Goal: Task Accomplishment & Management: Use online tool/utility

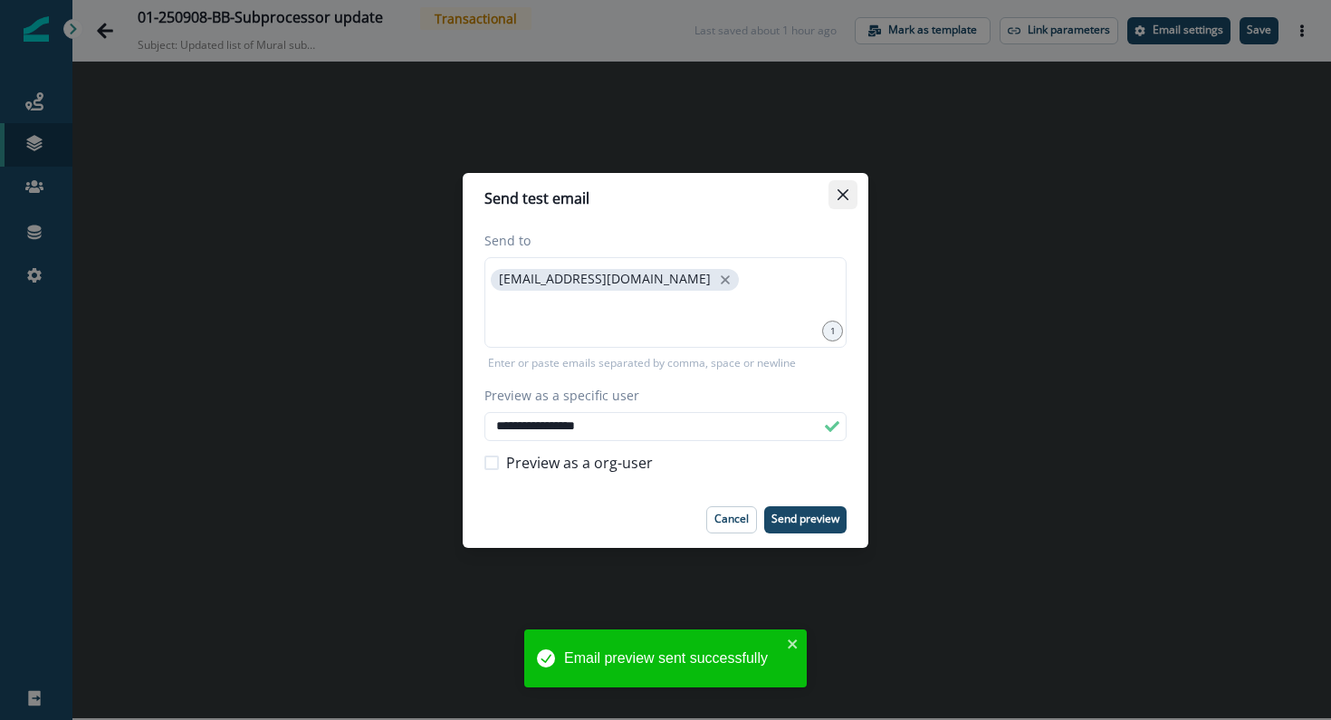
click at [854, 186] on button "Close" at bounding box center [842, 194] width 29 height 29
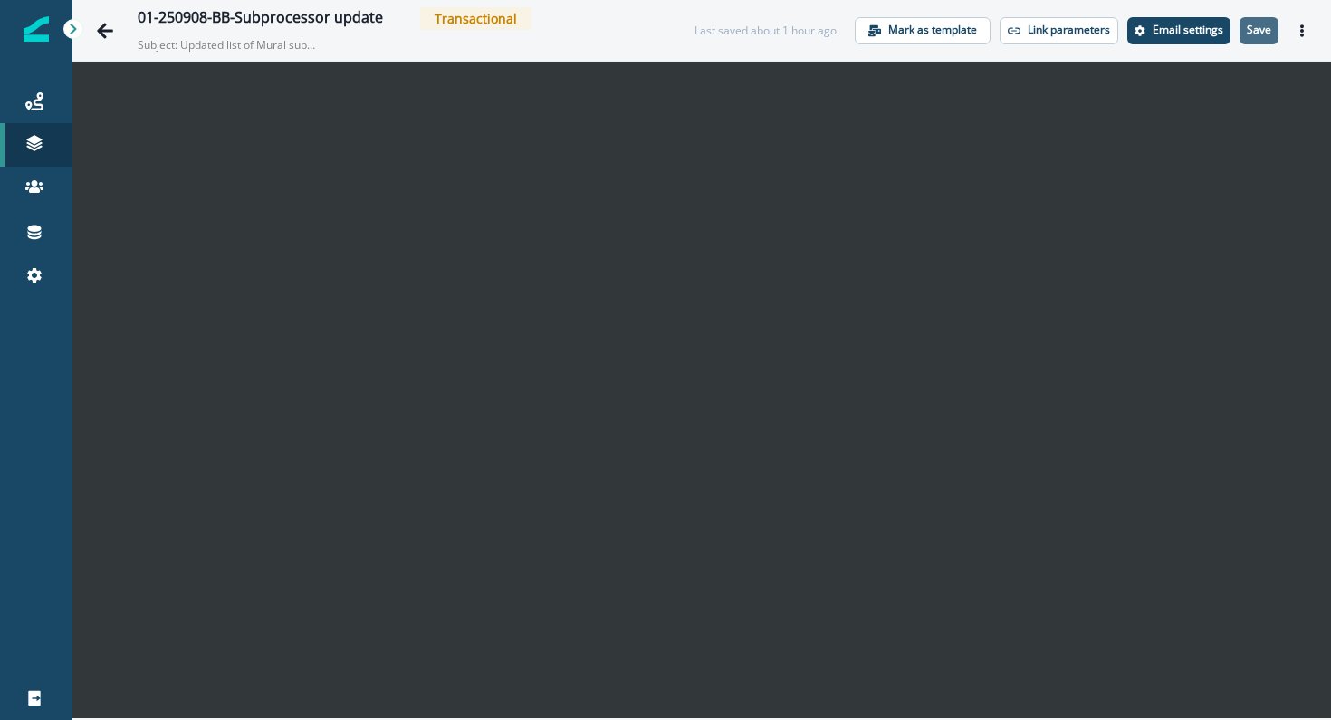
click at [1260, 27] on p "Save" at bounding box center [1258, 30] width 24 height 13
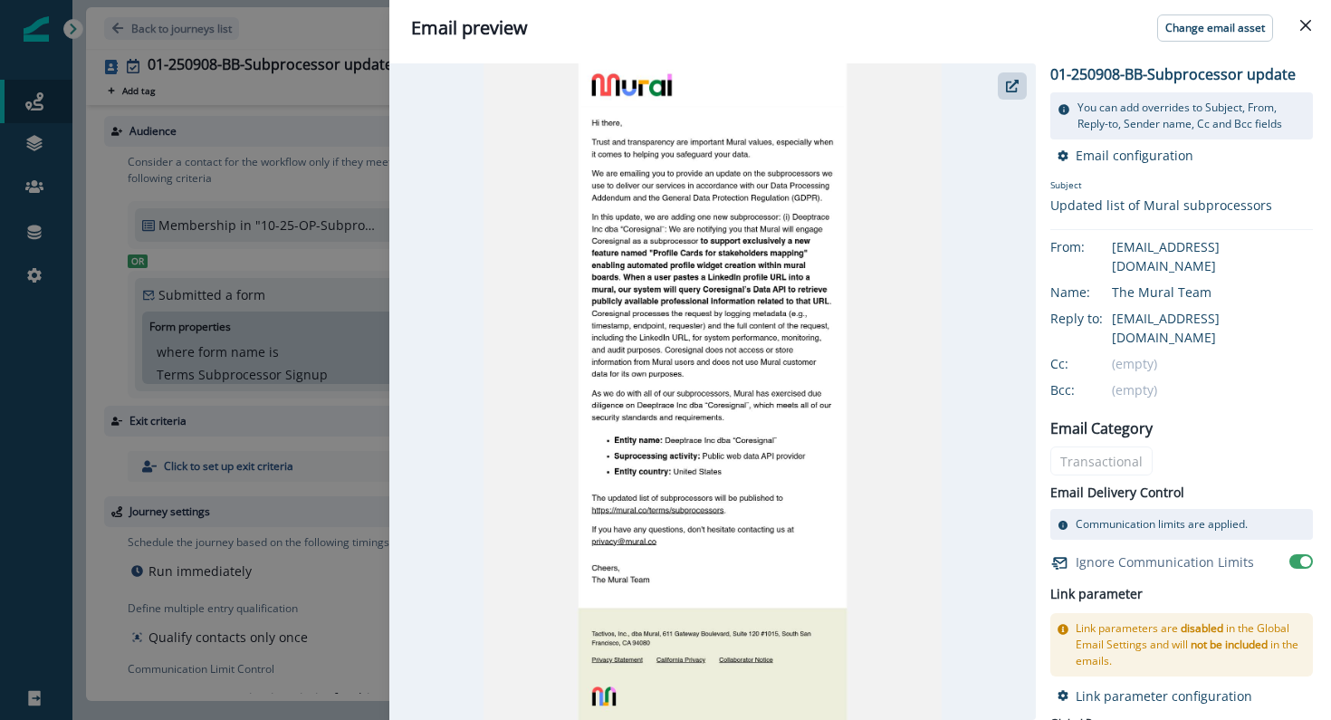
scroll to position [86, 0]
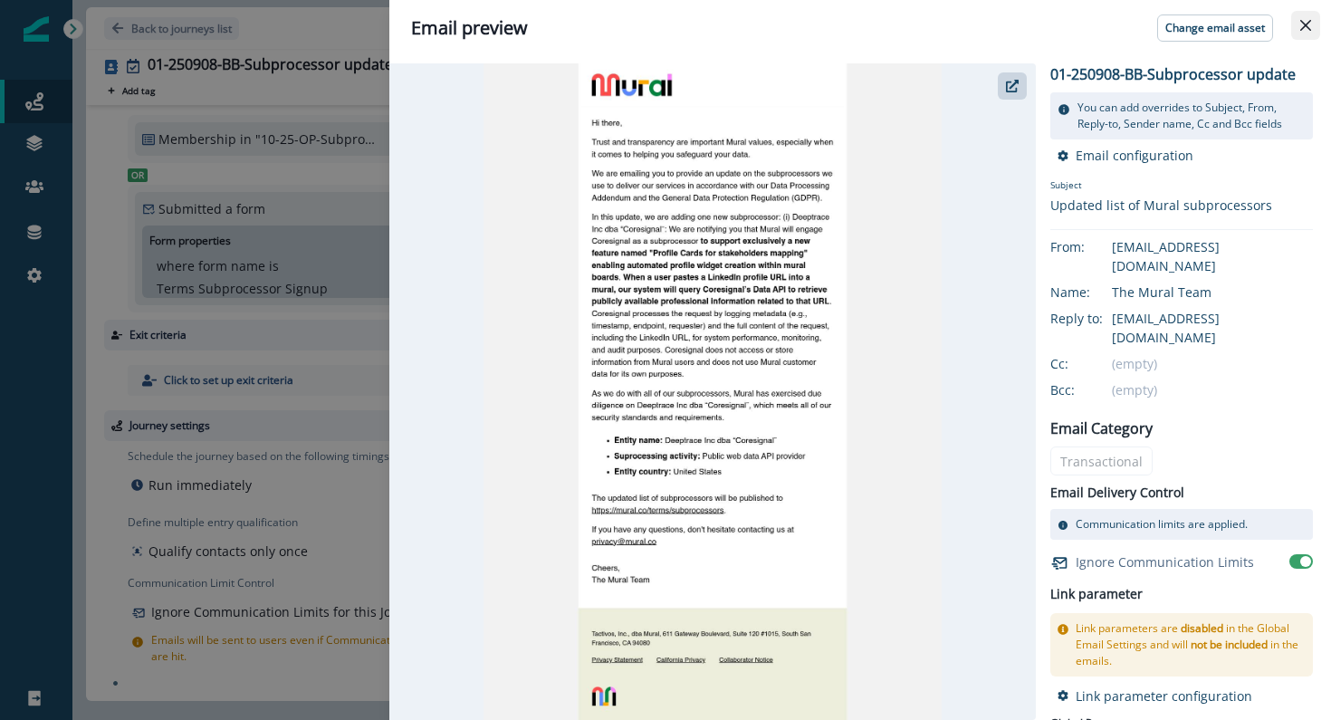
click at [1297, 33] on button "Close" at bounding box center [1305, 25] width 29 height 29
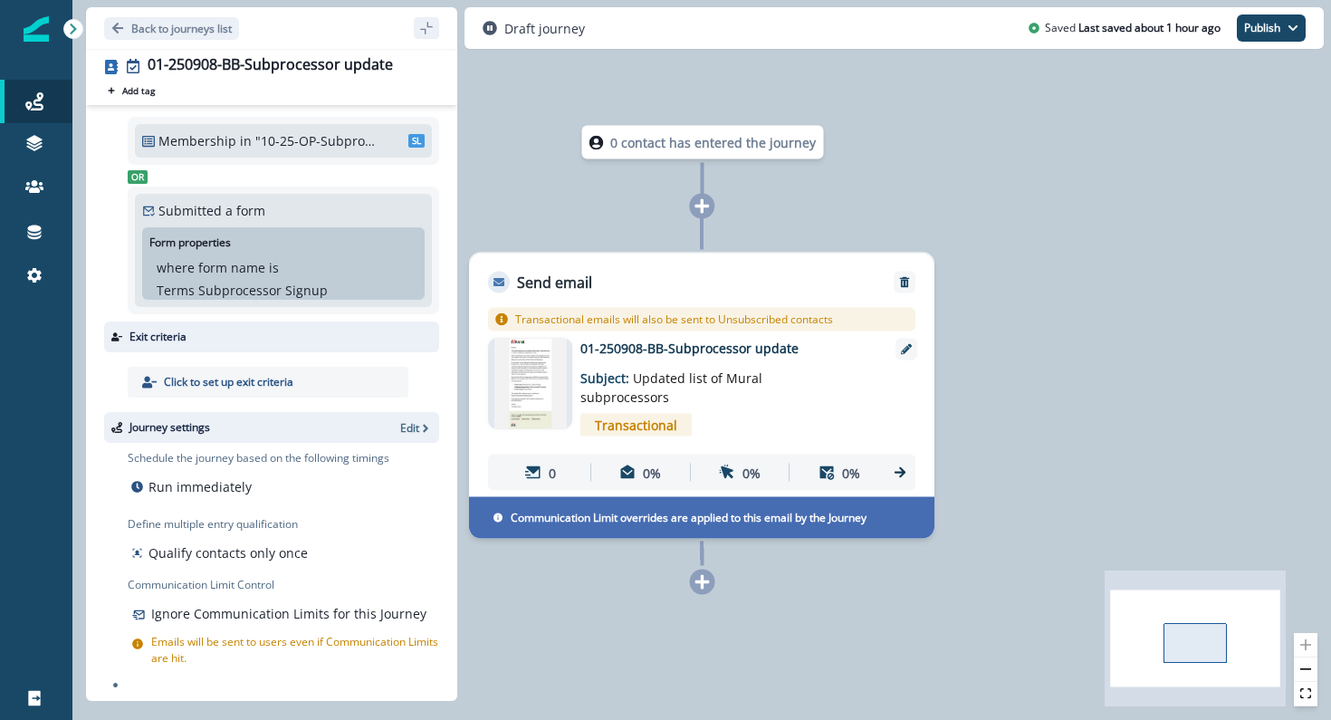
scroll to position [86, 0]
click at [526, 387] on img at bounding box center [530, 384] width 72 height 91
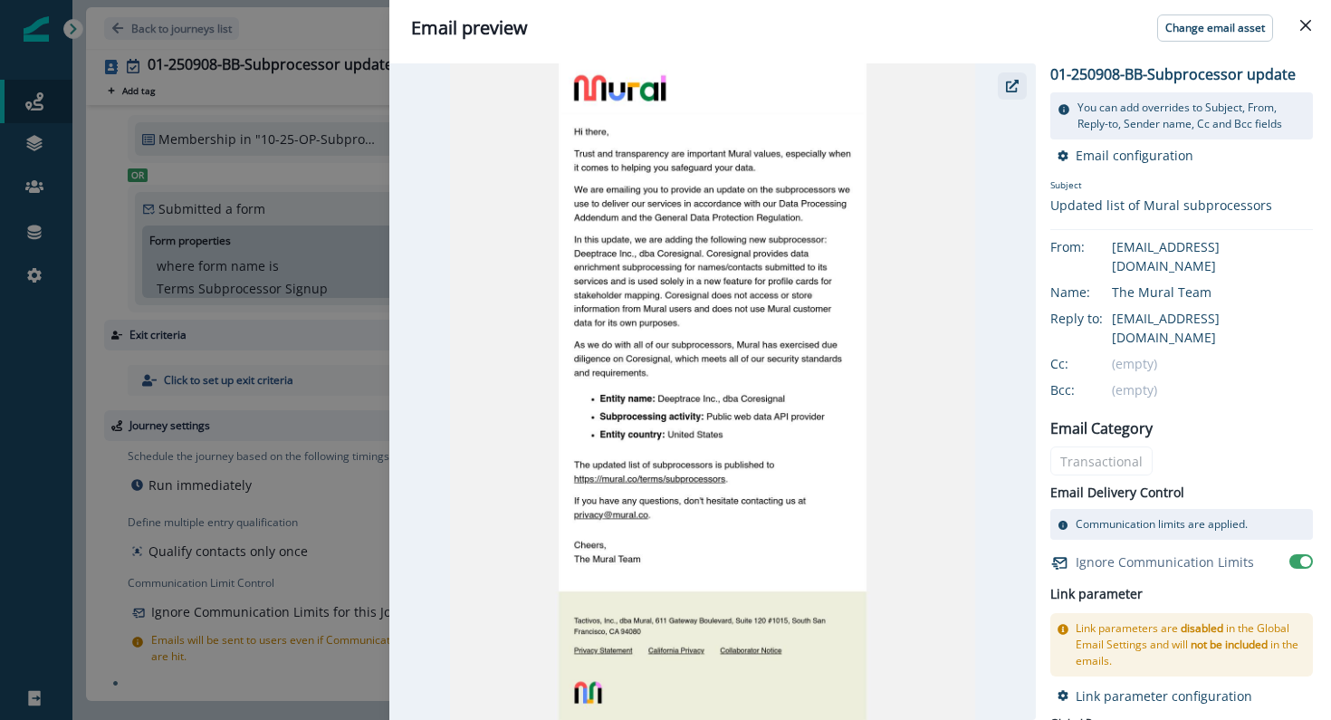
click at [1014, 78] on button "button" at bounding box center [1012, 85] width 29 height 27
click at [1308, 29] on icon "Close" at bounding box center [1305, 25] width 11 height 11
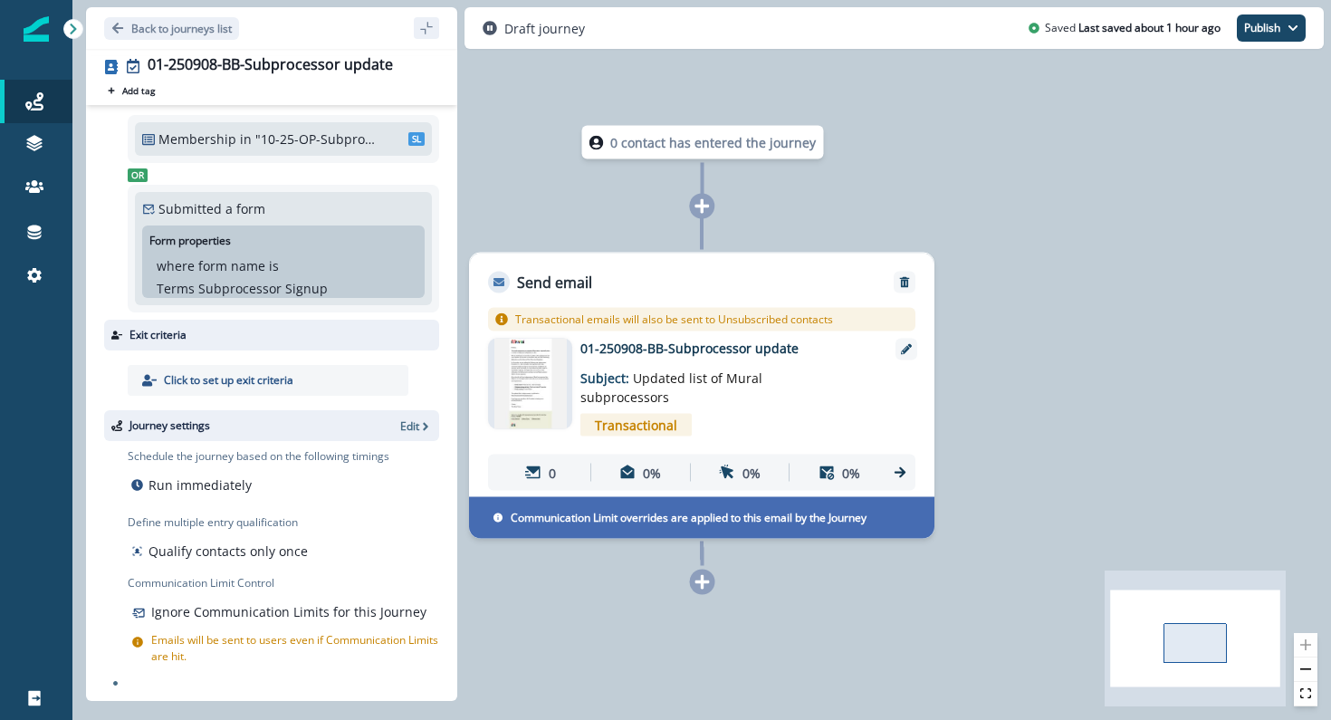
click at [1308, 29] on div "Draft journey Saved Last saved about 1 hour ago Publish as active journey as in…" at bounding box center [893, 28] width 859 height 42
click at [1297, 29] on icon "button" at bounding box center [1292, 28] width 11 height 11
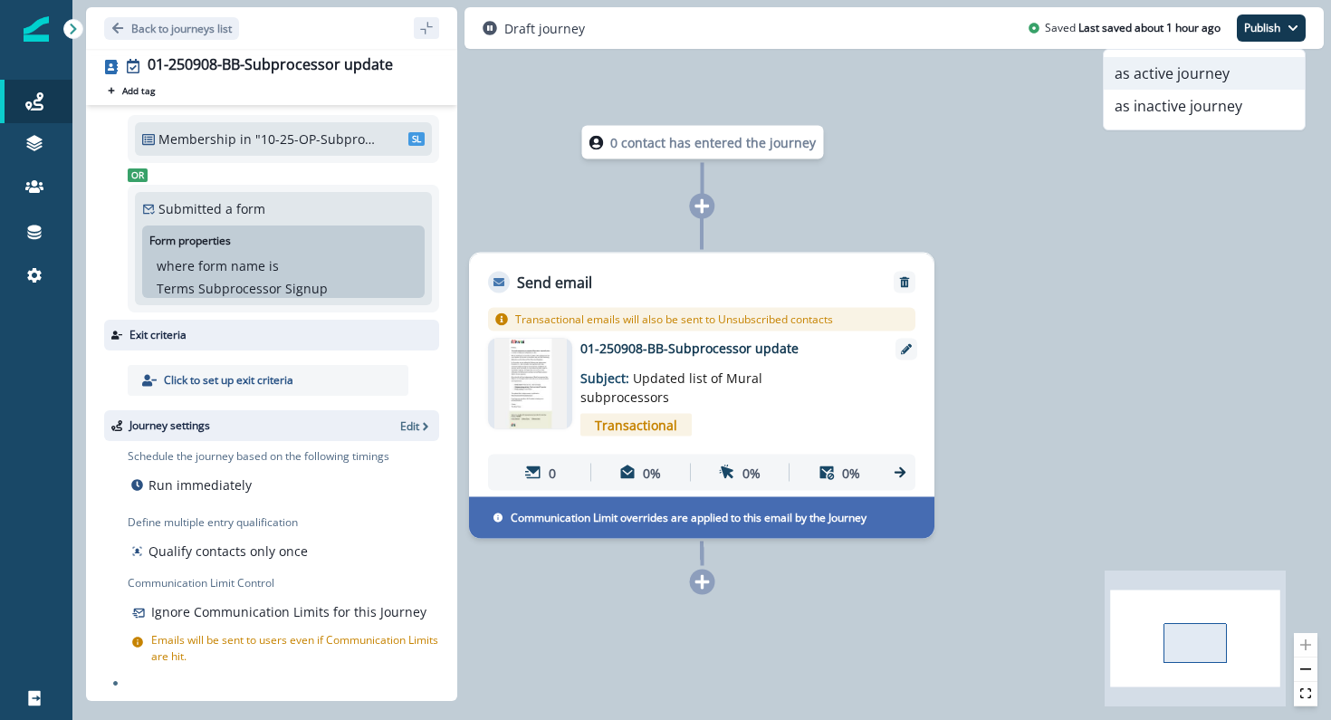
click at [1217, 61] on button "as active journey" at bounding box center [1203, 73] width 201 height 33
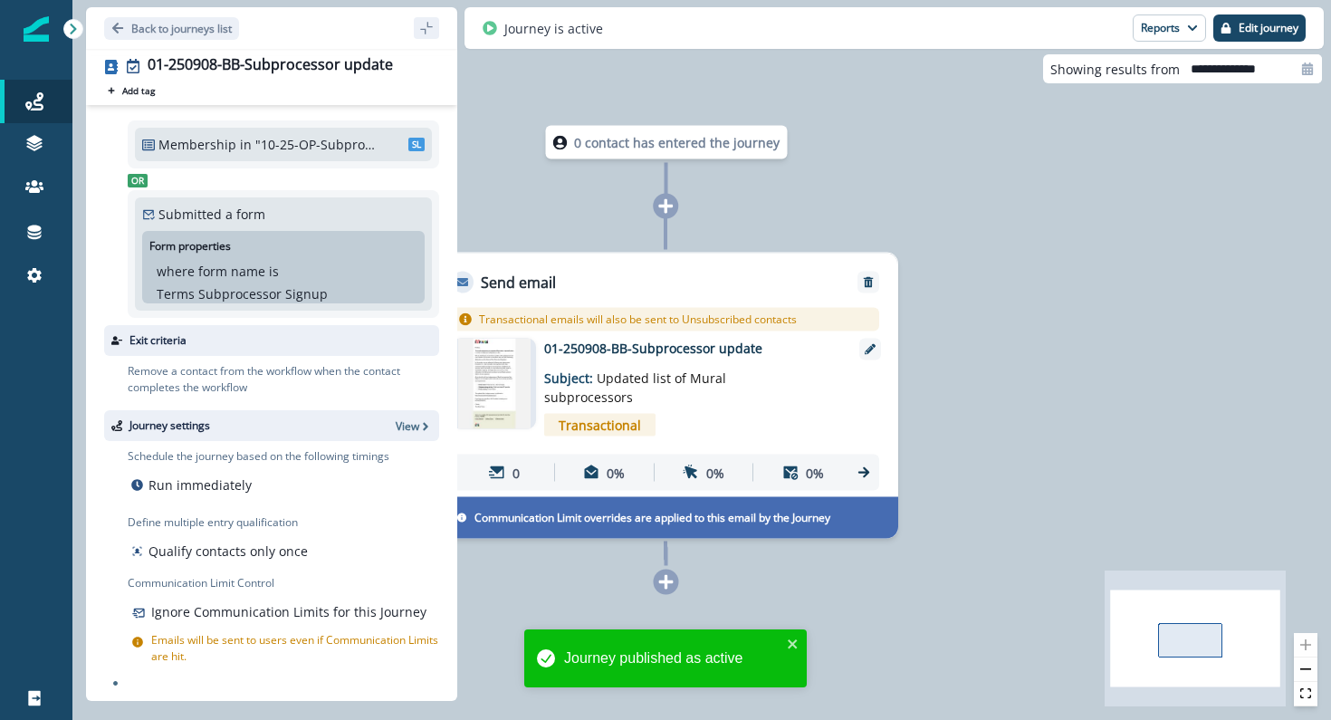
scroll to position [81, 0]
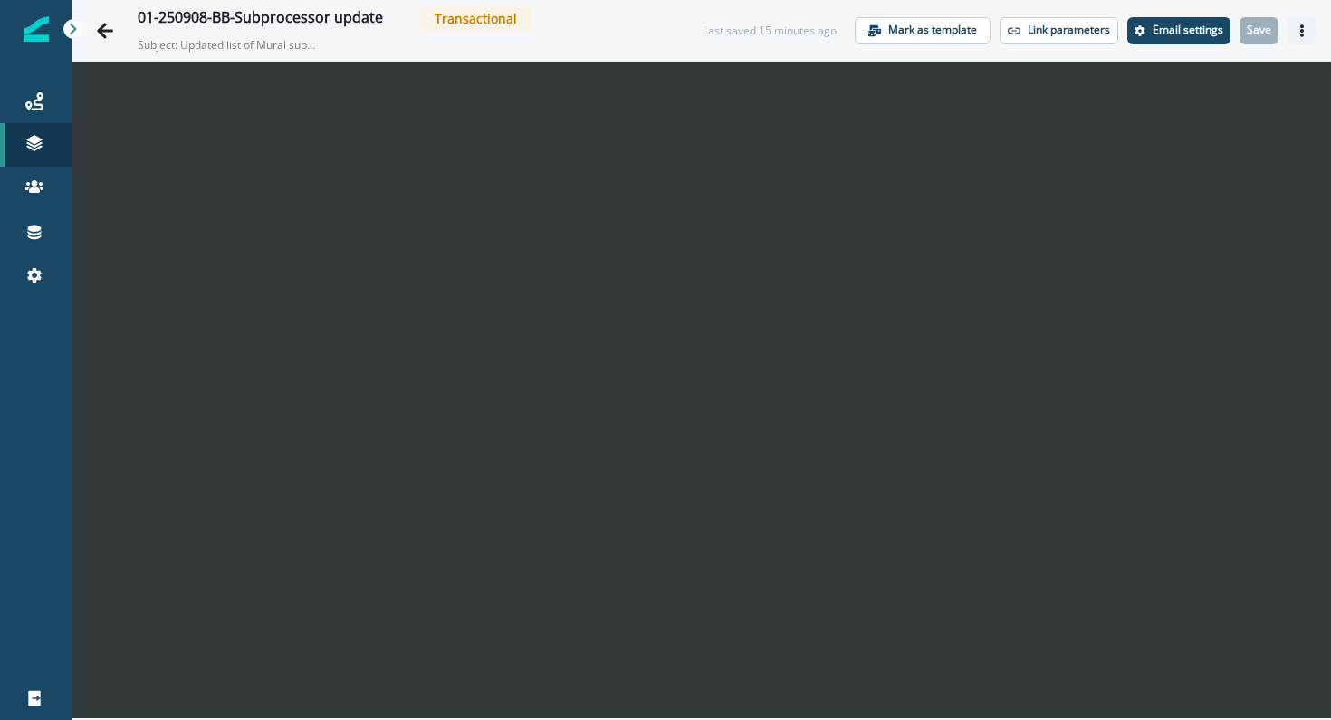
click at [1298, 27] on icon "Actions" at bounding box center [1301, 30] width 13 height 13
click at [1300, 35] on icon "Actions" at bounding box center [1301, 30] width 13 height 13
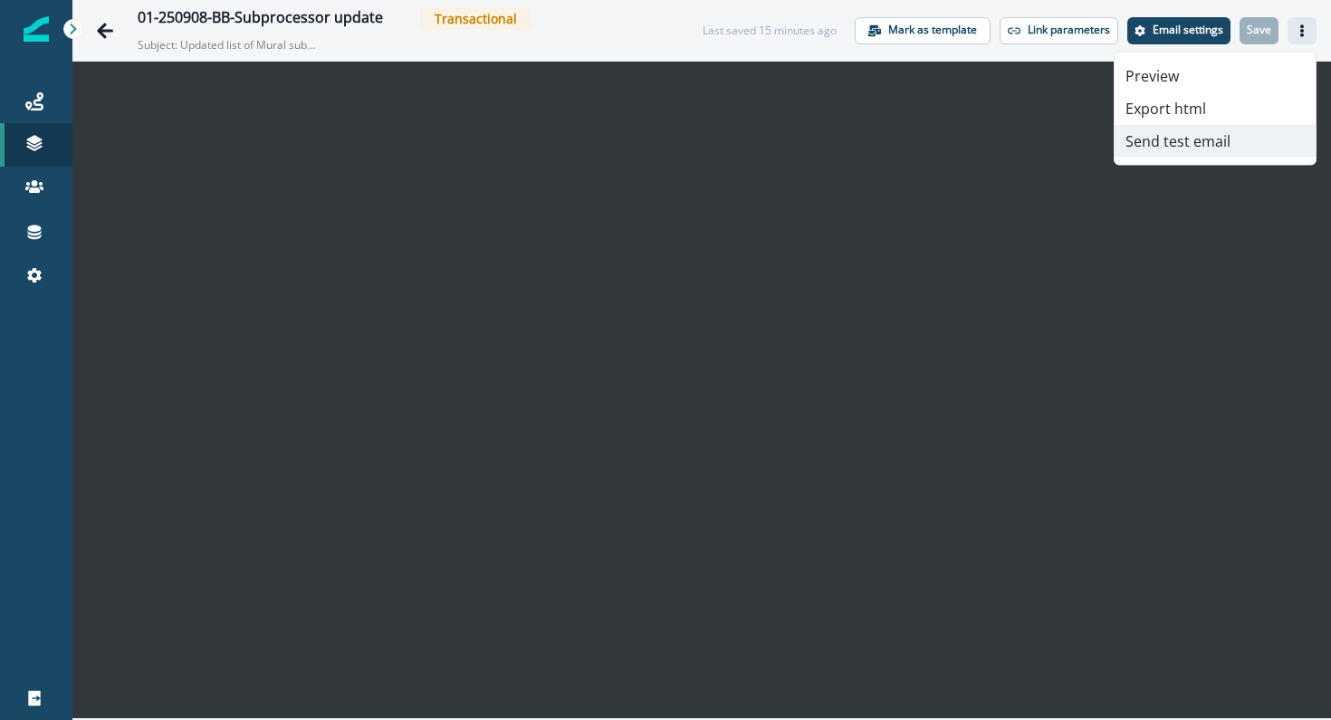
click at [1219, 136] on button "Send test email" at bounding box center [1214, 141] width 201 height 33
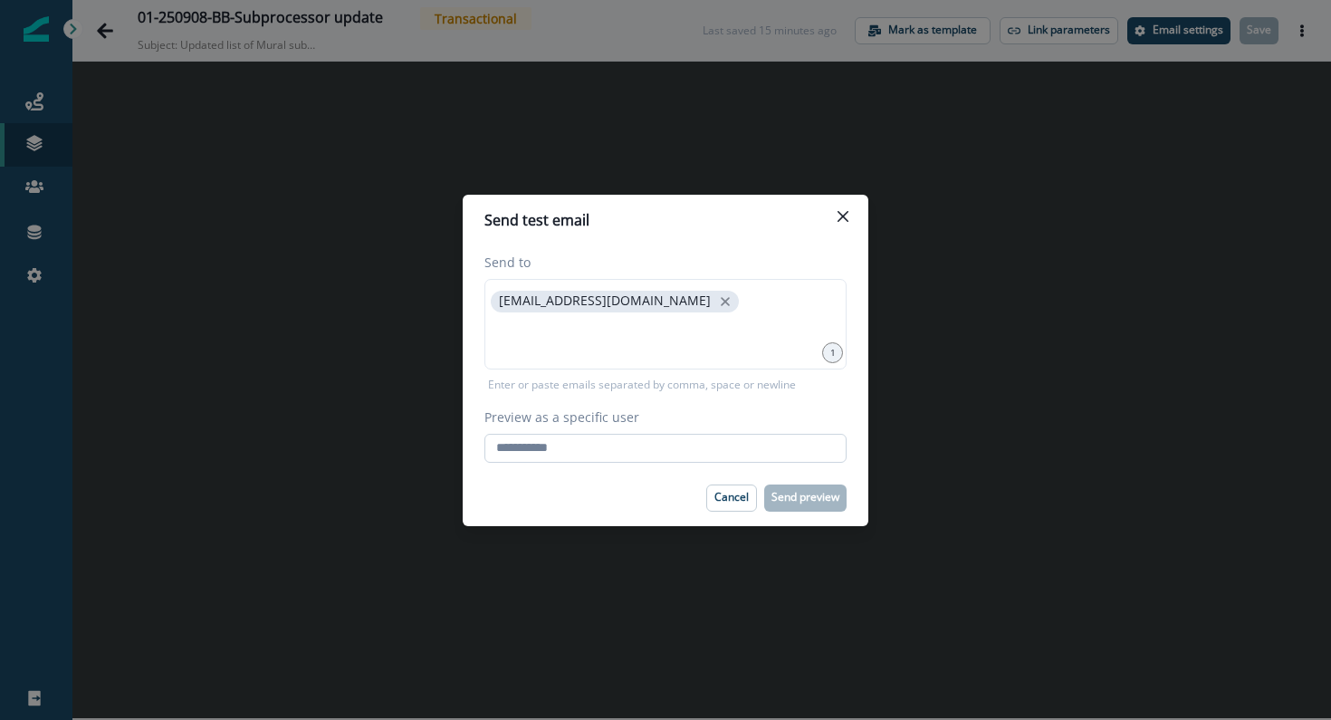
click at [582, 461] on input "Preview as a specific user" at bounding box center [665, 448] width 362 height 29
type input "**********"
click at [590, 480] on footer "Cancel Send preview" at bounding box center [666, 498] width 406 height 56
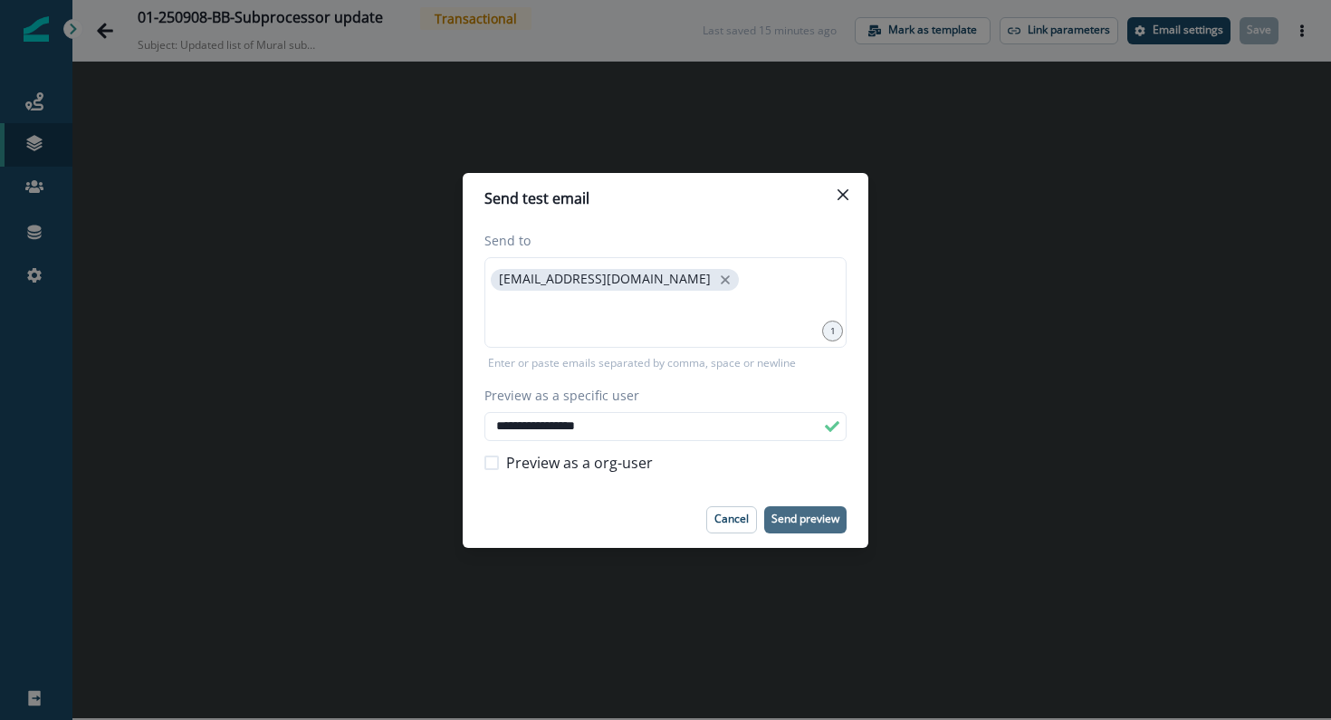
click at [789, 524] on p "Send preview" at bounding box center [805, 518] width 68 height 13
